Goal: Task Accomplishment & Management: Use online tool/utility

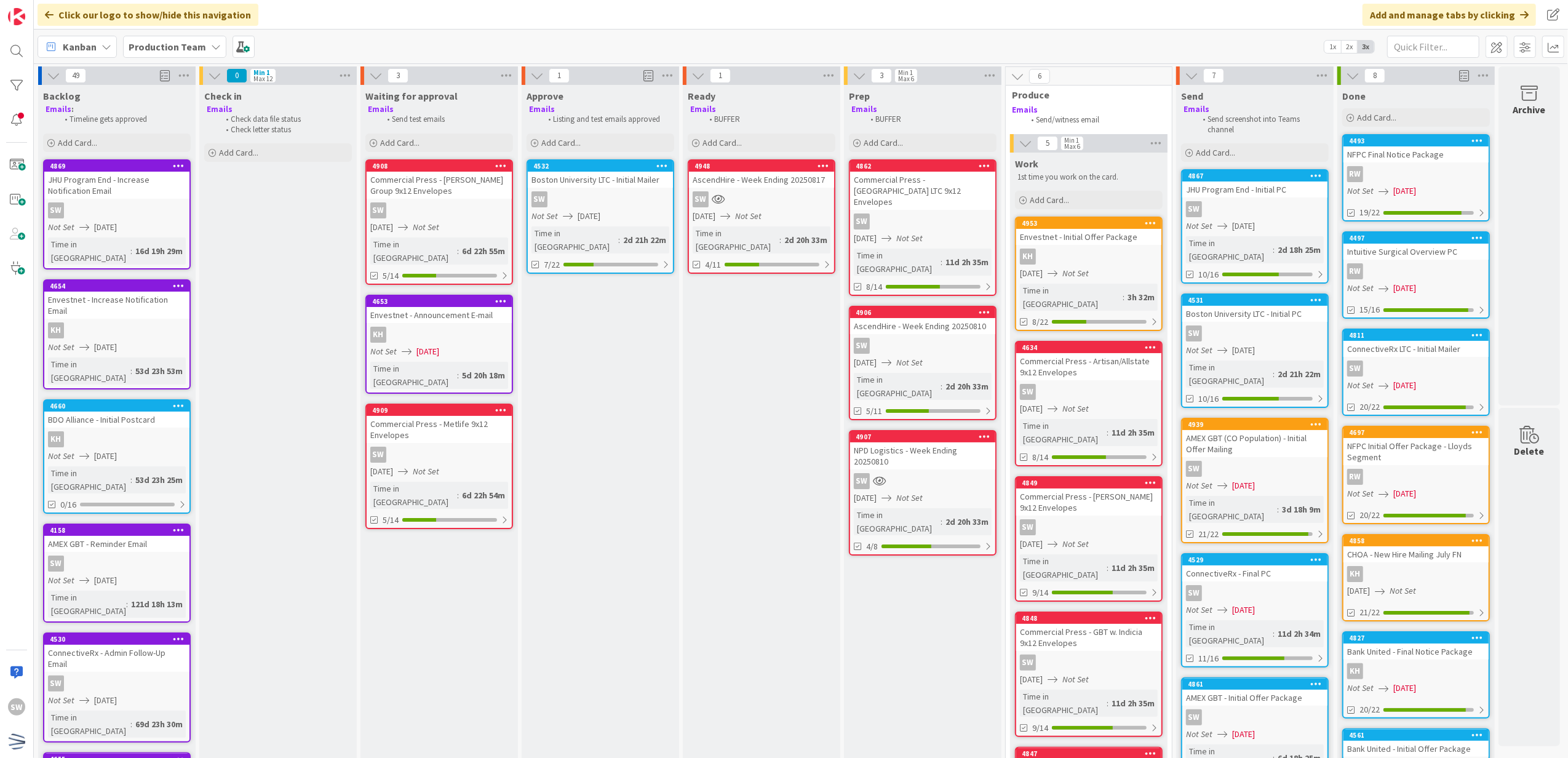
click at [466, 416] on div "Commercial Press - Metlife 9x12 Envelopes" at bounding box center [439, 429] width 145 height 27
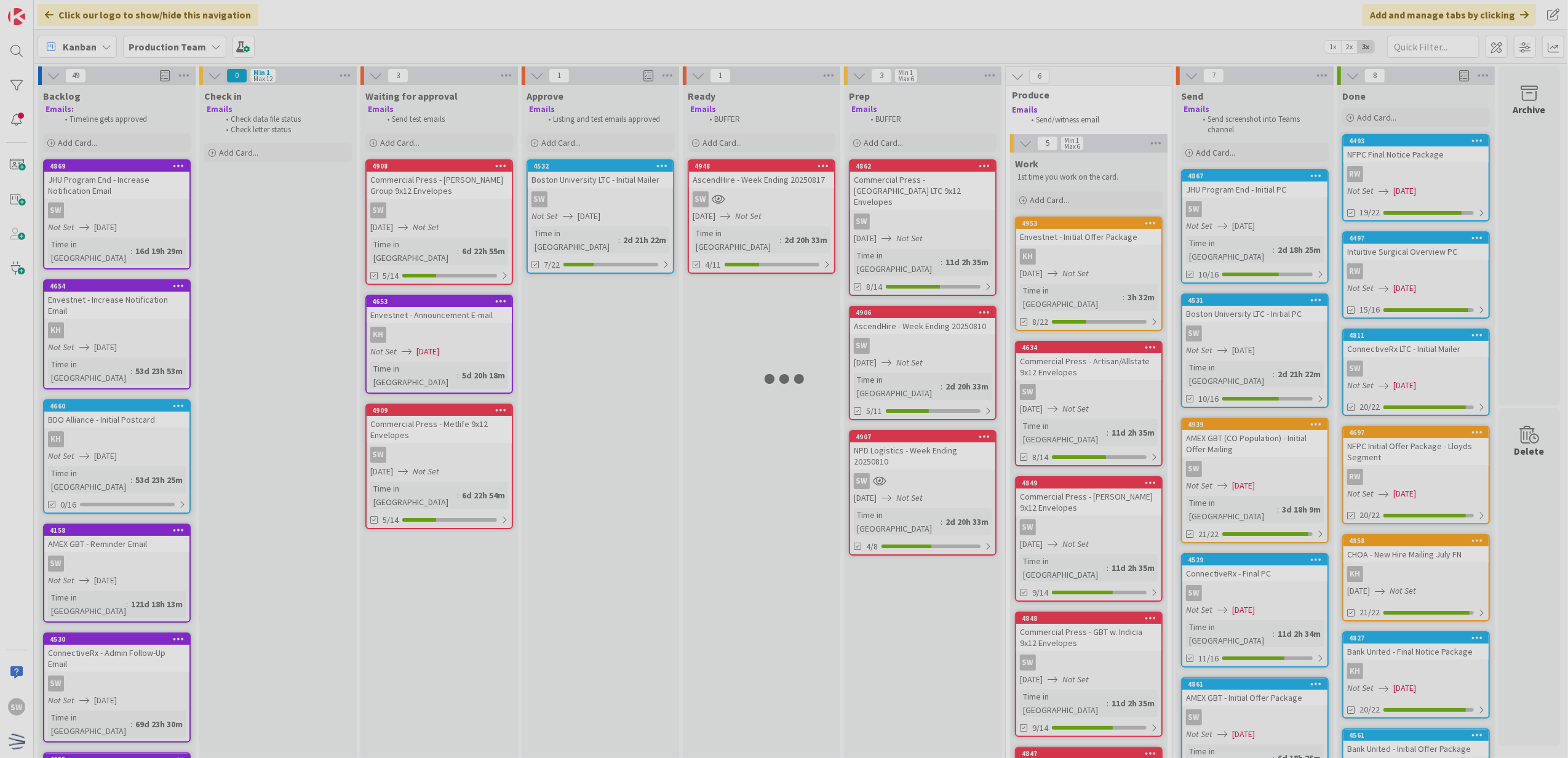
click at [466, 394] on div at bounding box center [784, 379] width 1568 height 758
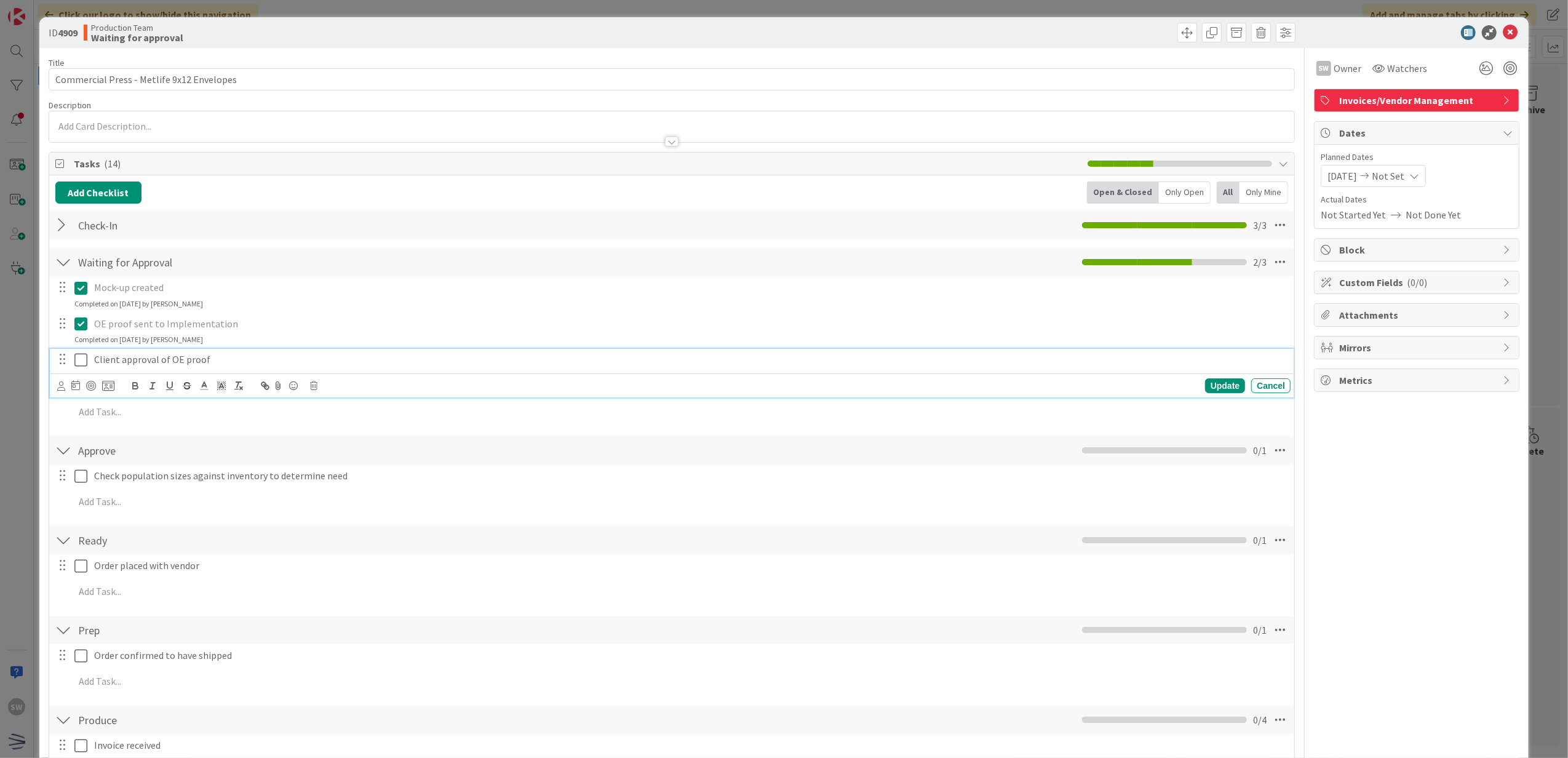
click at [80, 367] on icon at bounding box center [83, 360] width 18 height 15
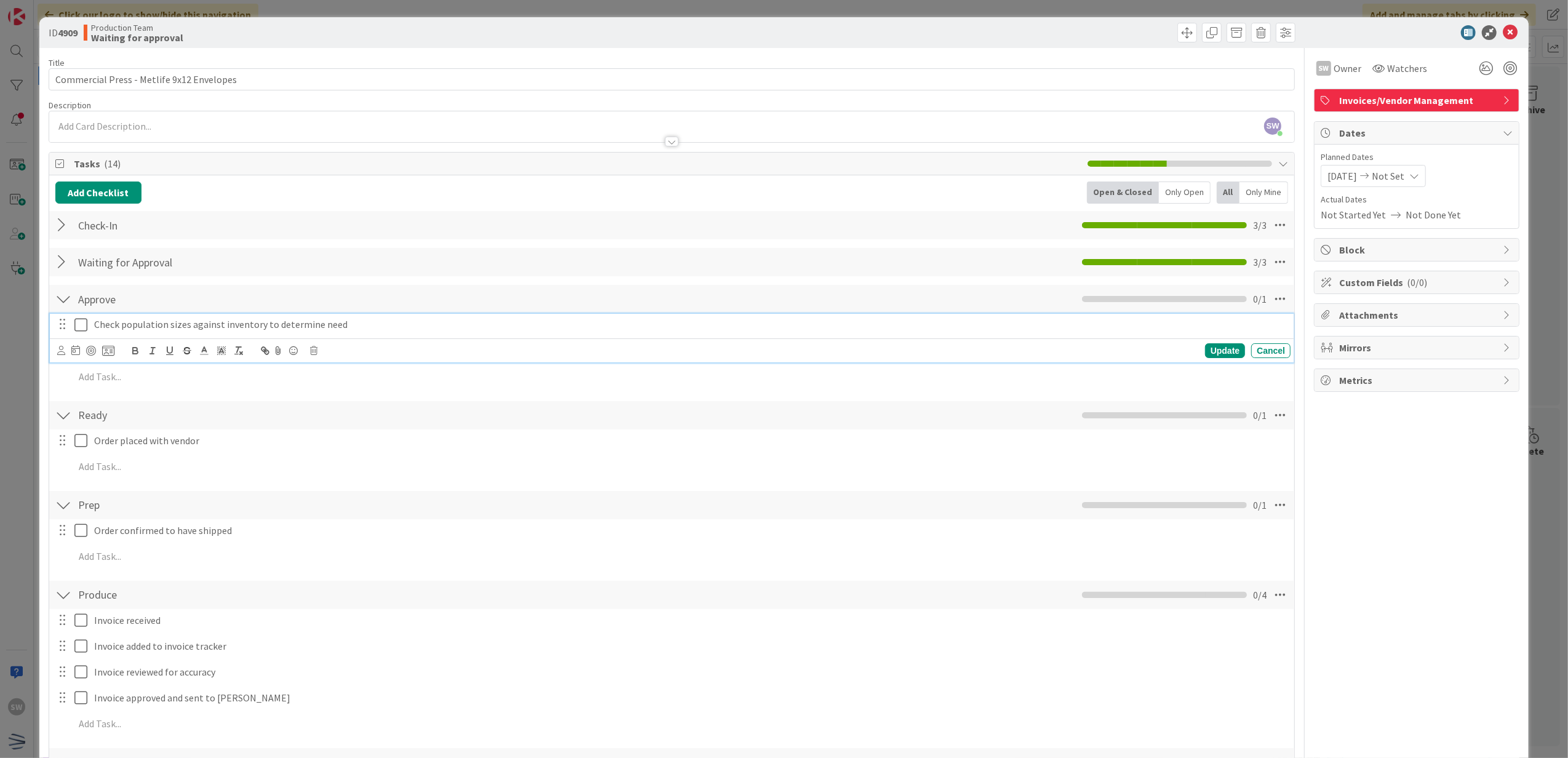
click at [89, 332] on div "Check population sizes against inventory to determine need" at bounding box center [690, 324] width 1201 height 21
click at [79, 330] on icon at bounding box center [83, 325] width 18 height 15
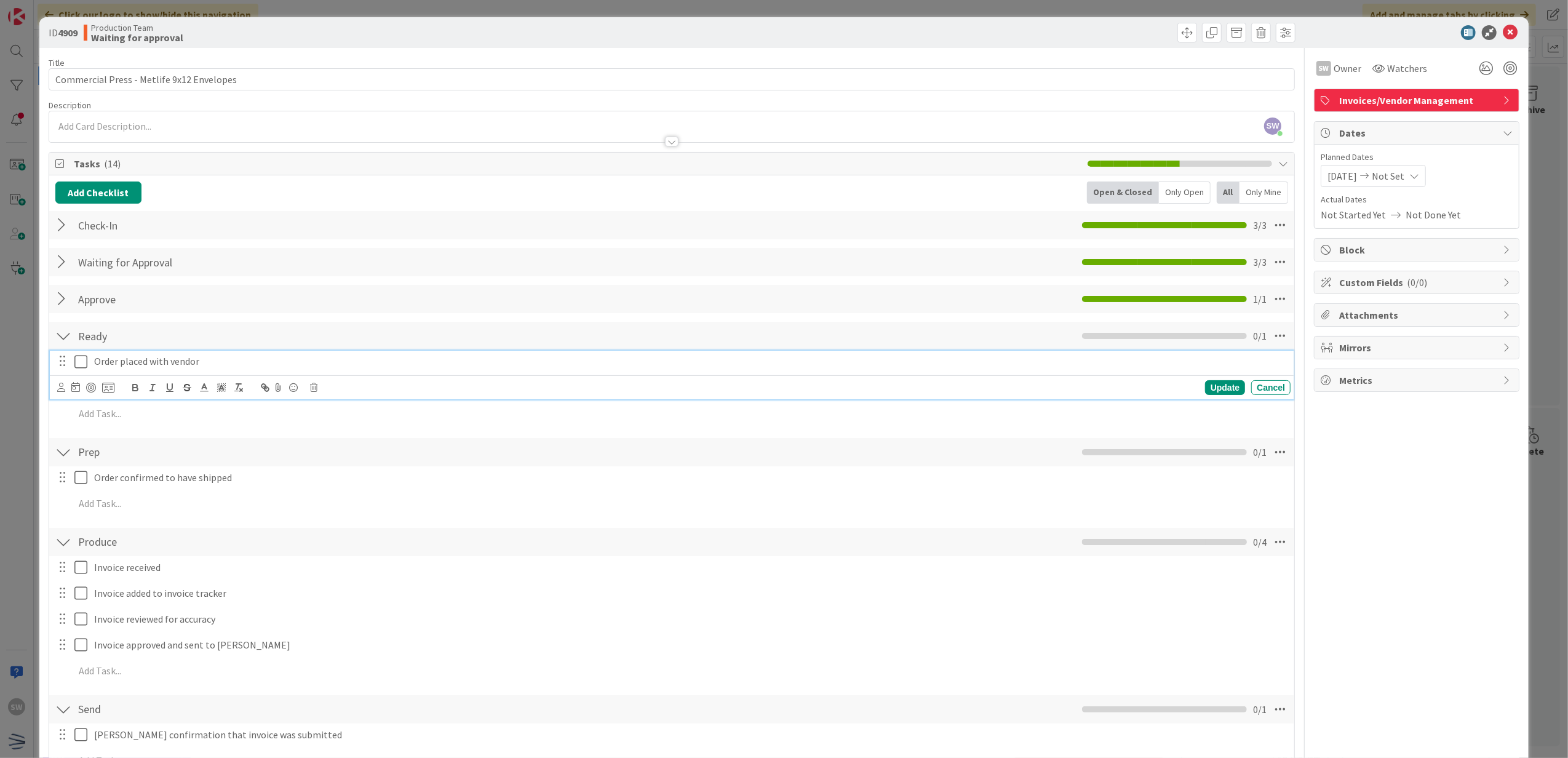
click at [86, 365] on icon at bounding box center [83, 362] width 18 height 15
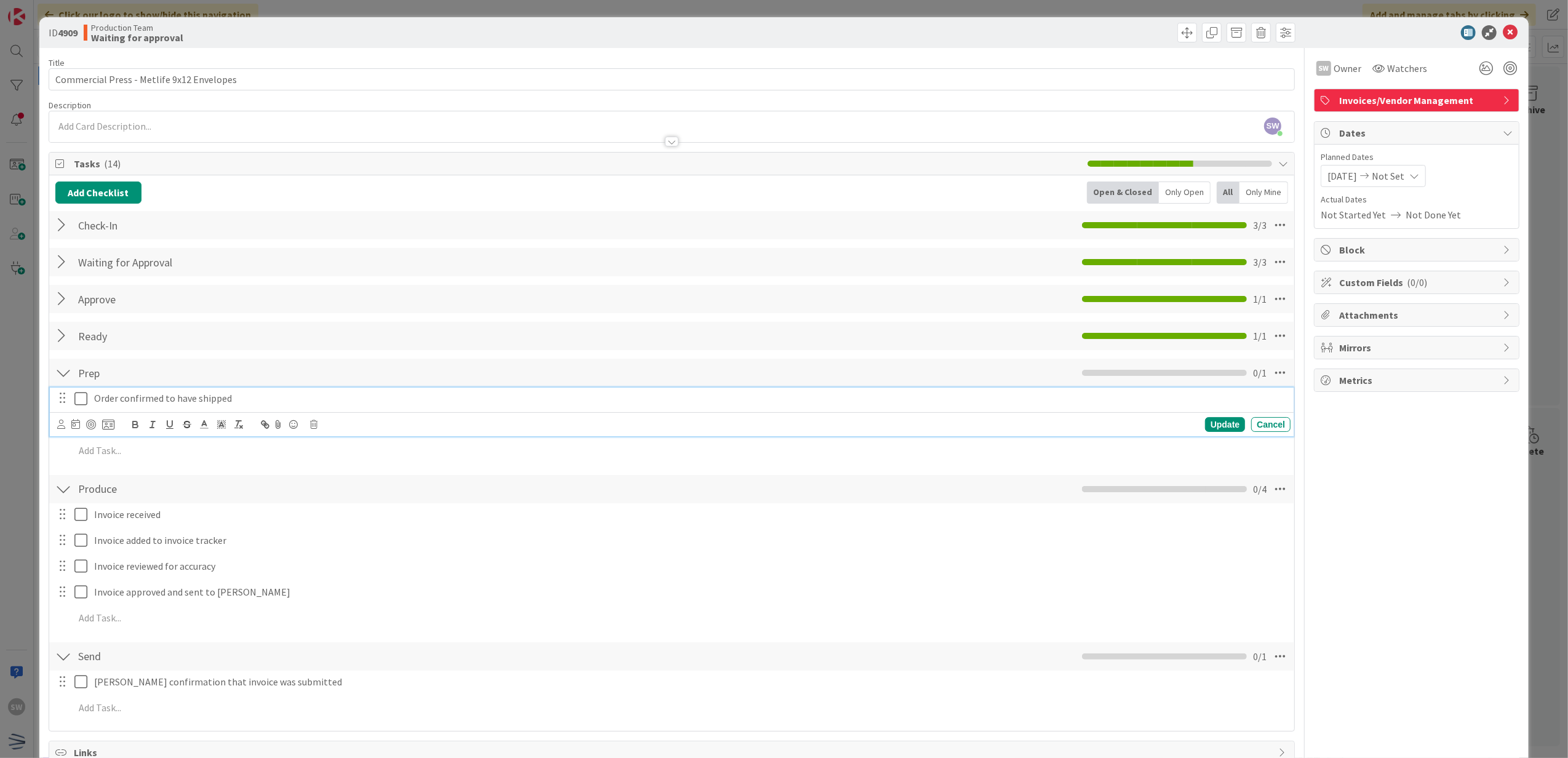
click at [86, 404] on icon at bounding box center [83, 399] width 18 height 15
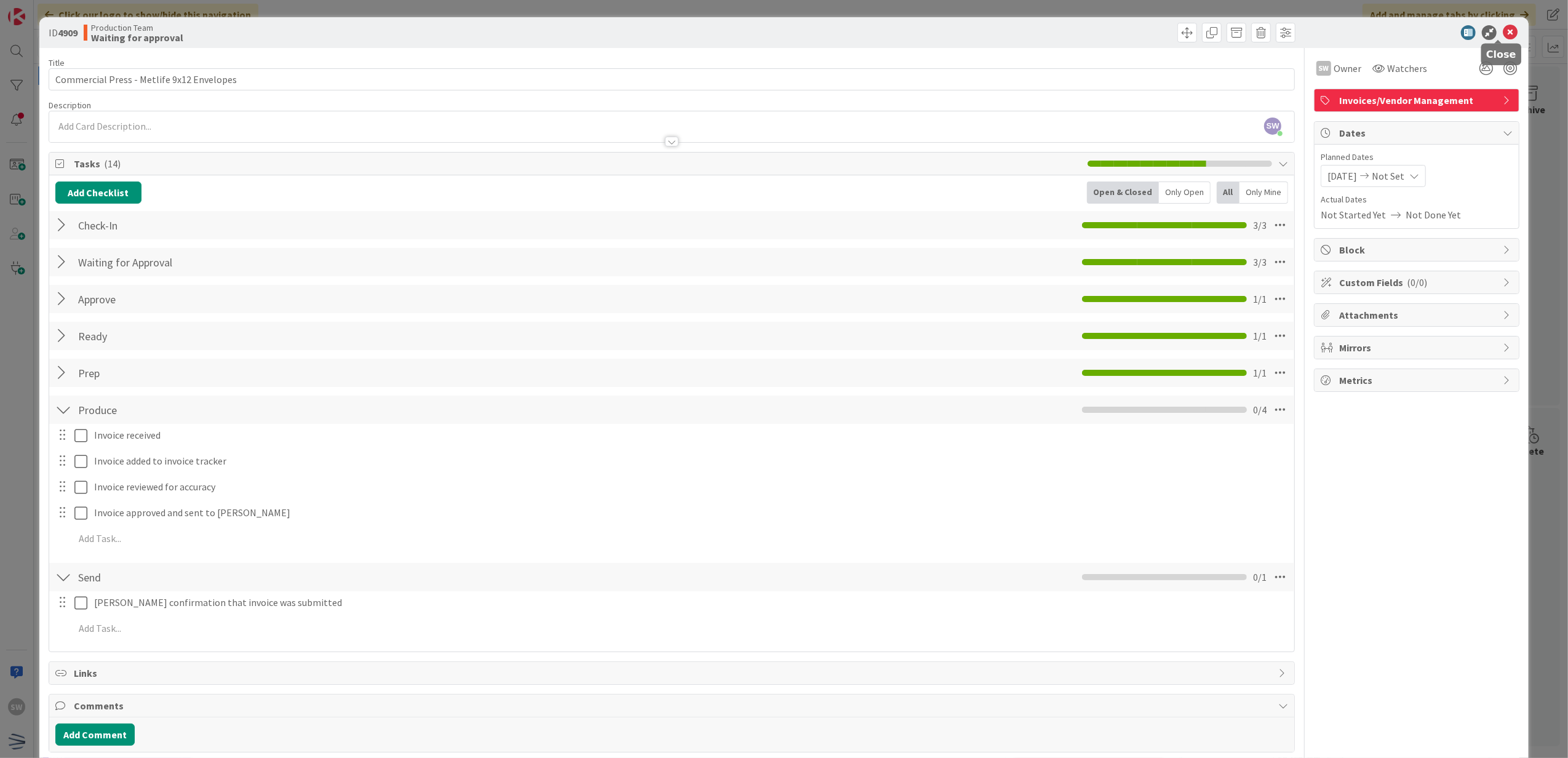
click at [1503, 37] on icon at bounding box center [1510, 33] width 15 height 15
